Goal: Find specific page/section: Find specific page/section

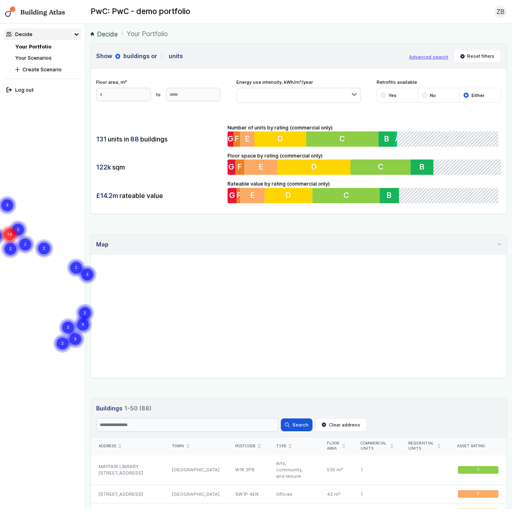
drag, startPoint x: 276, startPoint y: 313, endPoint x: 271, endPoint y: 319, distance: 7.4
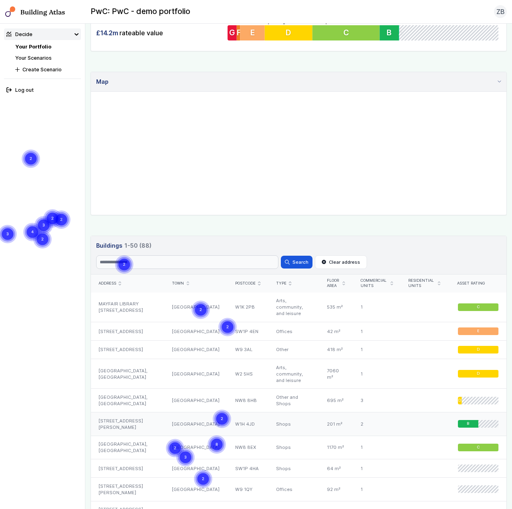
scroll to position [200, 0]
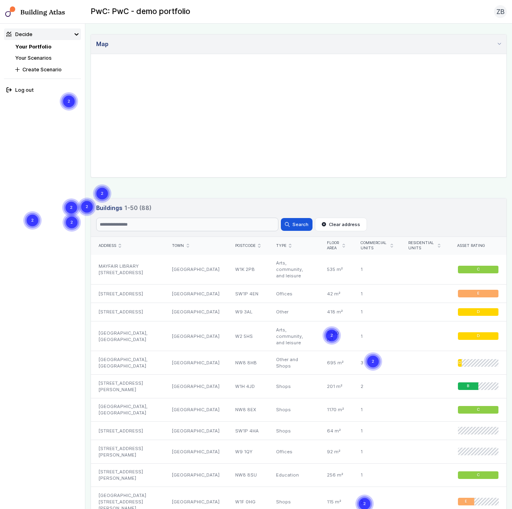
drag, startPoint x: 267, startPoint y: 119, endPoint x: 274, endPoint y: 124, distance: 9.2
click at [91, 54] on gmp-map "3 2 2 5 2 2 2 2 2 2 2 2 2 2 3 2 2 2 2" at bounding box center [91, 54] width 0 height 0
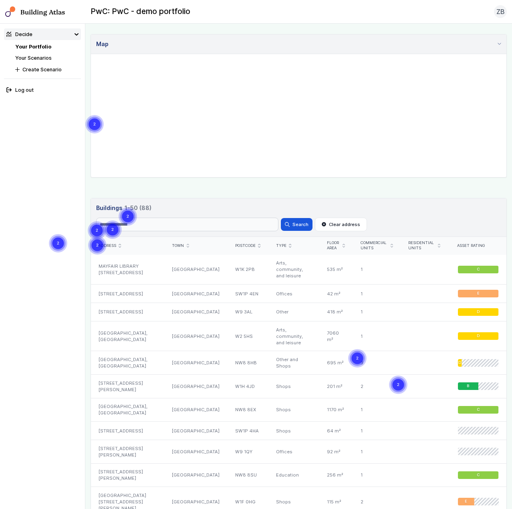
drag, startPoint x: 293, startPoint y: 124, endPoint x: 303, endPoint y: 122, distance: 9.8
click at [91, 54] on gmp-map "3 2 2 5 2 2 2 2 2 2 2 2 2 2 3 2 2 2 2" at bounding box center [91, 54] width 0 height 0
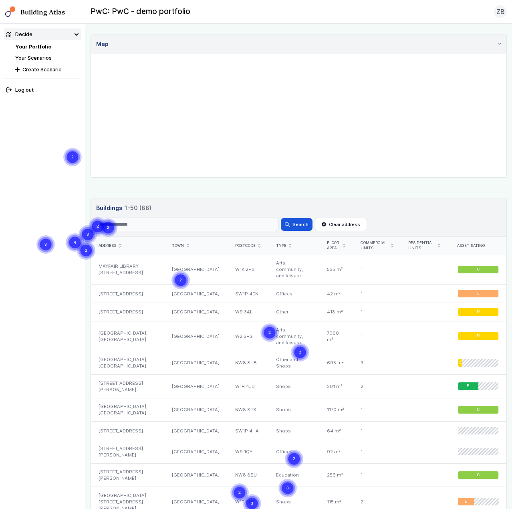
drag, startPoint x: 305, startPoint y: 122, endPoint x: 309, endPoint y: 130, distance: 8.6
click at [91, 54] on gmp-map "2 3 8 2 2 2 2 2 2 3 2 4 3 3 3 2 2 3 2 2 2 3 2" at bounding box center [91, 54] width 0 height 0
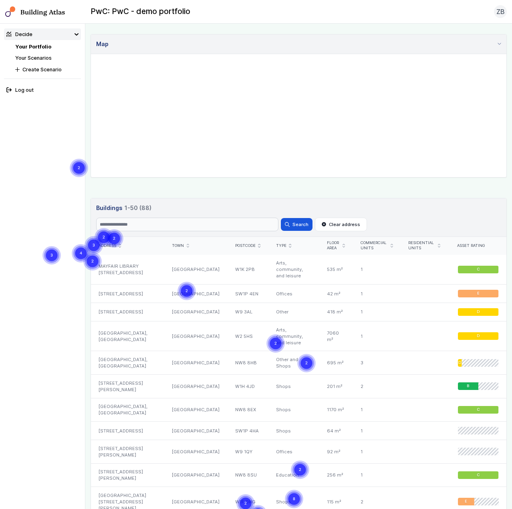
click at [45, 61] on link "Your Scenarios" at bounding box center [33, 58] width 36 height 6
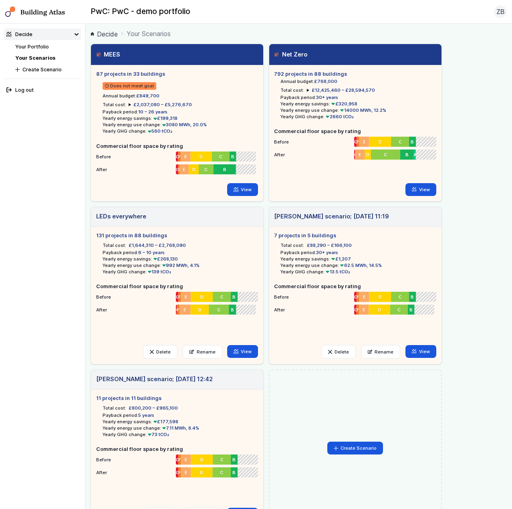
click at [40, 47] on link "Your Portfolio" at bounding box center [32, 47] width 34 height 6
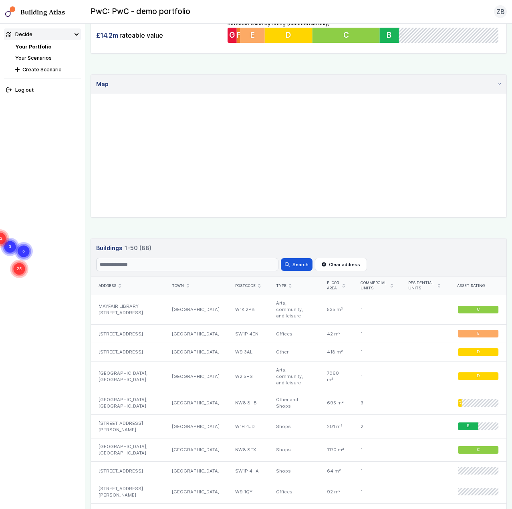
scroll to position [200, 0]
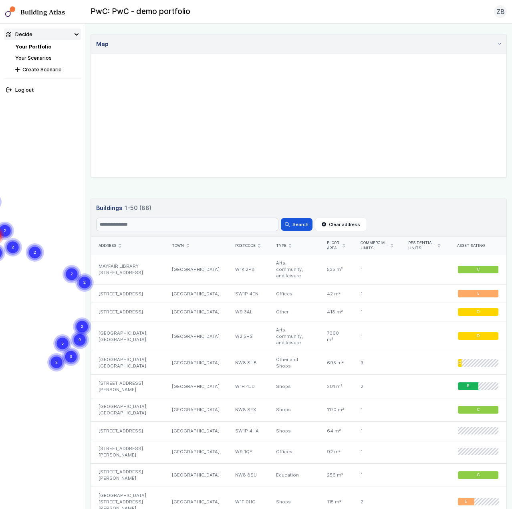
drag, startPoint x: 314, startPoint y: 126, endPoint x: 308, endPoint y: 119, distance: 9.1
click at [91, 54] on gmp-map "2 3 9 5 2 2 2 2 2 2 2 4 2 13 3 3 2 10 3 2 3" at bounding box center [91, 54] width 0 height 0
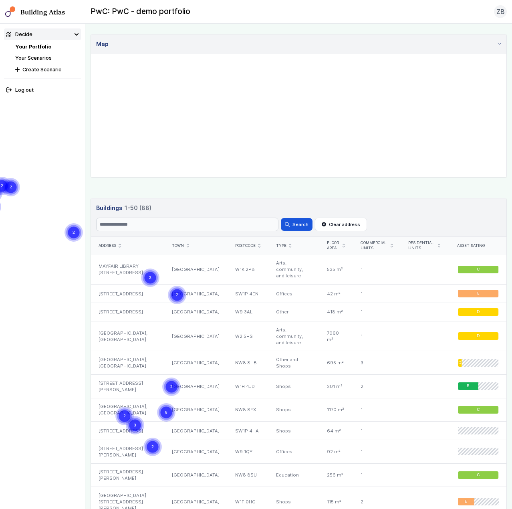
drag, startPoint x: 347, startPoint y: 144, endPoint x: 359, endPoint y: 144, distance: 12.0
click at [91, 54] on gmp-map "2 3 8 2 2 2 2 2 2 3 2 4 3 3 3 2 2 3 2 2 2 3 2" at bounding box center [91, 54] width 0 height 0
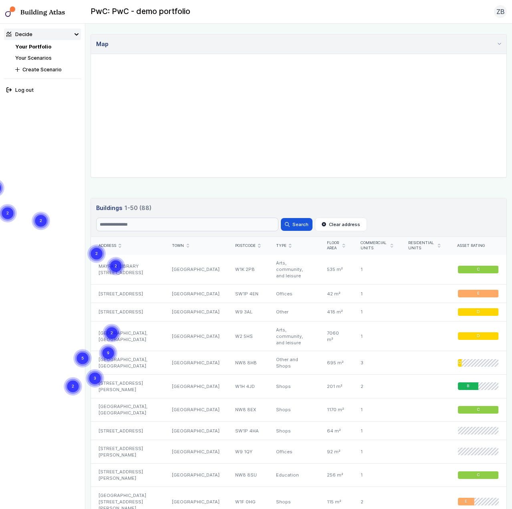
drag, startPoint x: 343, startPoint y: 133, endPoint x: 285, endPoint y: 130, distance: 57.8
click at [91, 54] on gmp-map "2 3 9 5 2 2 2 2 2 2 2 4 2 13 3 3 2 10 3 2 3" at bounding box center [91, 54] width 0 height 0
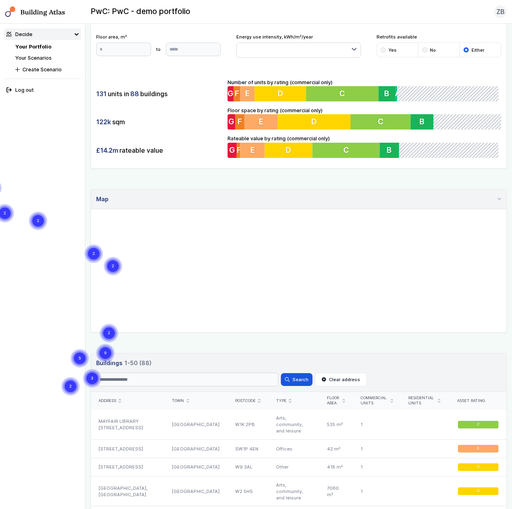
scroll to position [40, 0]
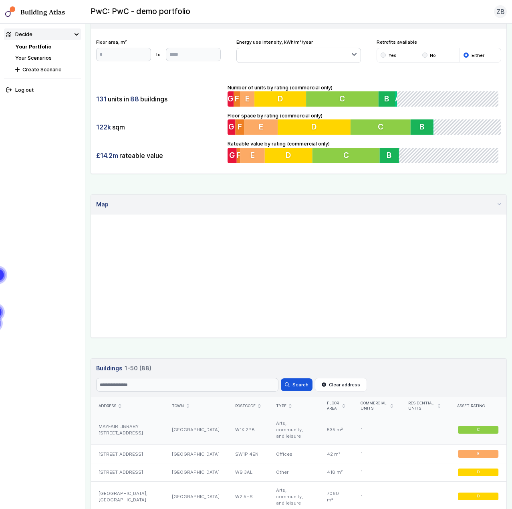
click at [142, 427] on div "MAYFAIR LIBRARY [STREET_ADDRESS]" at bounding box center [128, 430] width 74 height 30
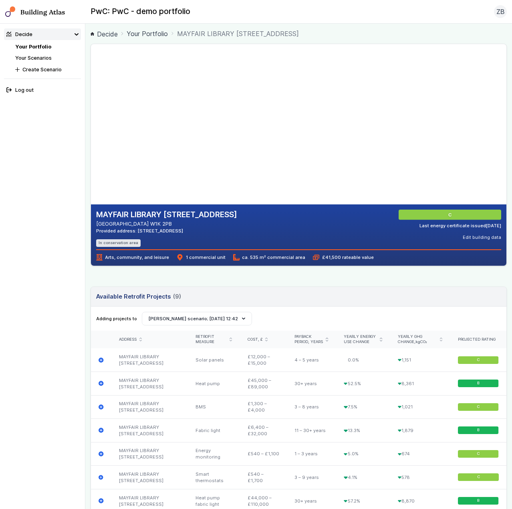
drag, startPoint x: 204, startPoint y: 175, endPoint x: 211, endPoint y: 159, distance: 17.6
click at [91, 159] on gmp-map-3d at bounding box center [91, 124] width 0 height 160
drag, startPoint x: 201, startPoint y: 154, endPoint x: 213, endPoint y: 168, distance: 18.5
click at [91, 129] on gmp-map-3d at bounding box center [91, 124] width 0 height 160
drag, startPoint x: 215, startPoint y: 172, endPoint x: 226, endPoint y: 151, distance: 23.7
